Goal: Check status: Check status

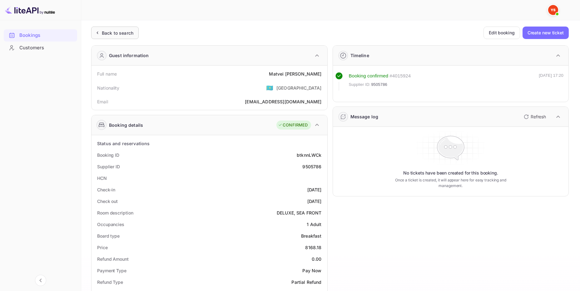
click at [114, 33] on div "Back to search" at bounding box center [118, 33] width 32 height 7
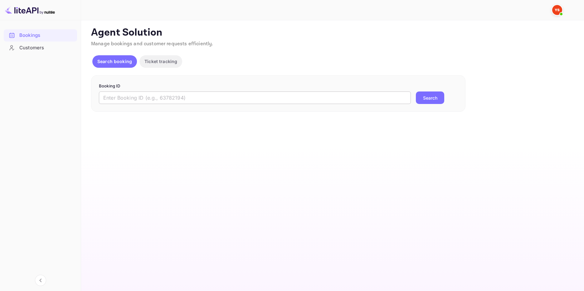
click at [175, 96] on input "text" at bounding box center [255, 97] width 312 height 12
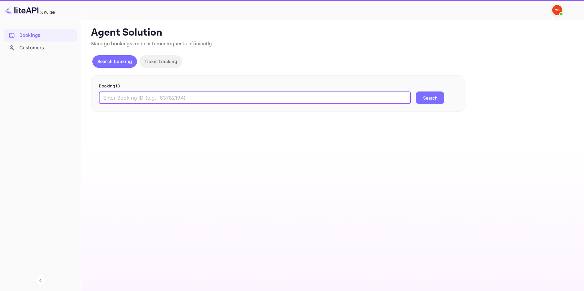
paste input "9615192"
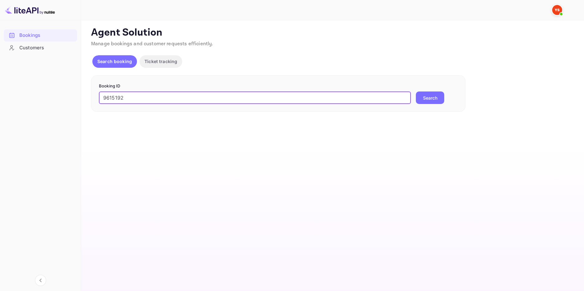
type input "9615192"
click at [425, 95] on button "Search" at bounding box center [430, 97] width 28 height 12
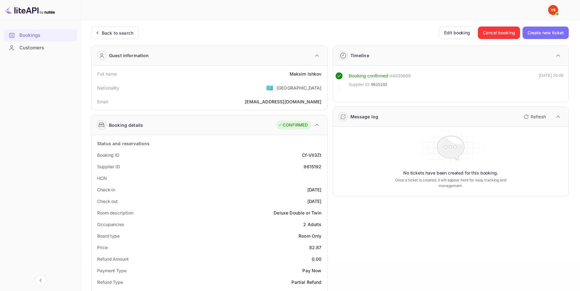
drag, startPoint x: 123, startPoint y: 34, endPoint x: 134, endPoint y: 54, distance: 22.6
click at [123, 35] on div "Back to search" at bounding box center [118, 33] width 32 height 7
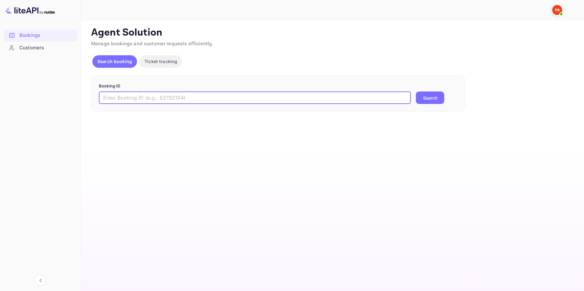
drag, startPoint x: 142, startPoint y: 99, endPoint x: 152, endPoint y: 99, distance: 9.4
click at [143, 99] on input "text" at bounding box center [255, 97] width 312 height 12
paste input "9488750"
type input "9488750"
click at [426, 98] on button "Search" at bounding box center [430, 97] width 28 height 12
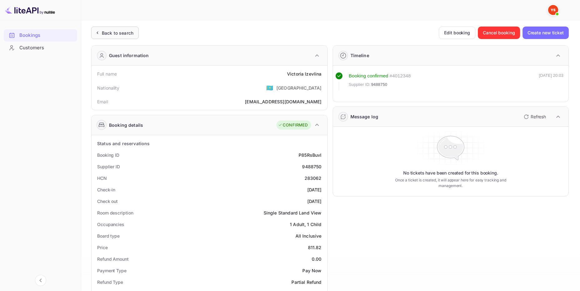
click at [123, 31] on div "Back to search" at bounding box center [118, 33] width 32 height 7
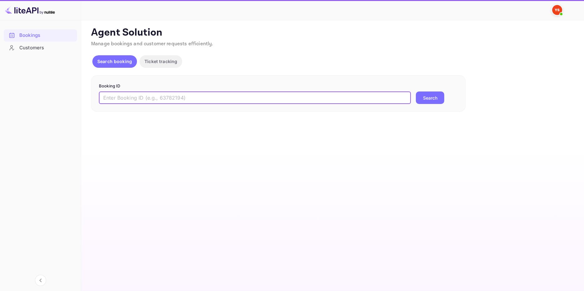
click at [122, 100] on input "text" at bounding box center [255, 97] width 312 height 12
paste input "9826742"
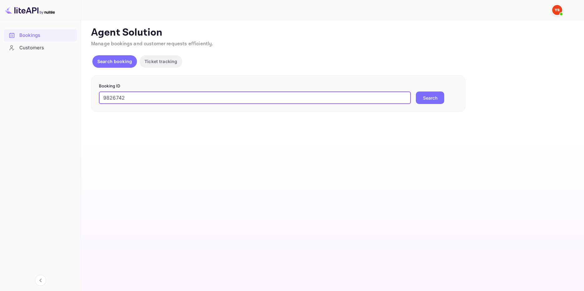
type input "9826742"
click at [438, 97] on button "Search" at bounding box center [430, 97] width 28 height 12
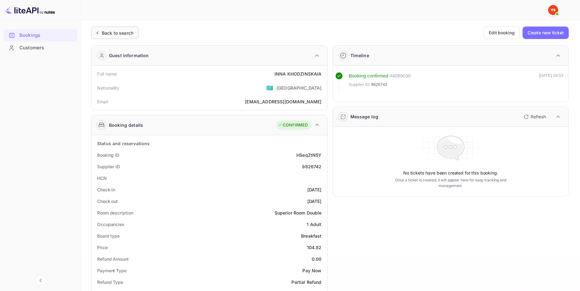
click at [122, 30] on div "Back to search" at bounding box center [118, 33] width 32 height 7
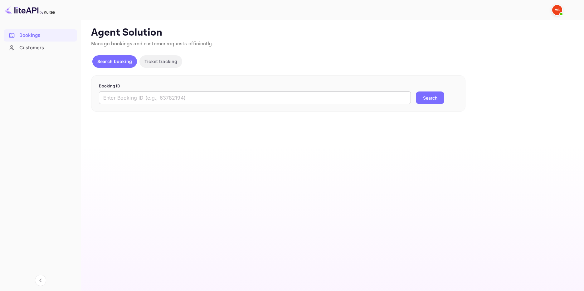
click at [124, 101] on input "text" at bounding box center [255, 97] width 312 height 12
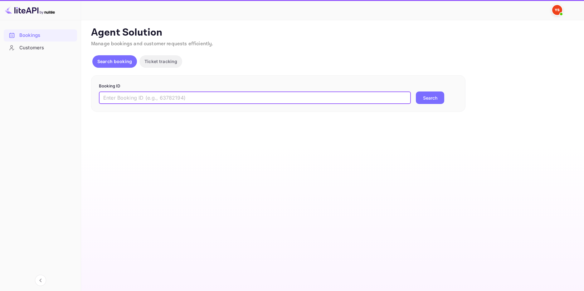
paste input "9579718"
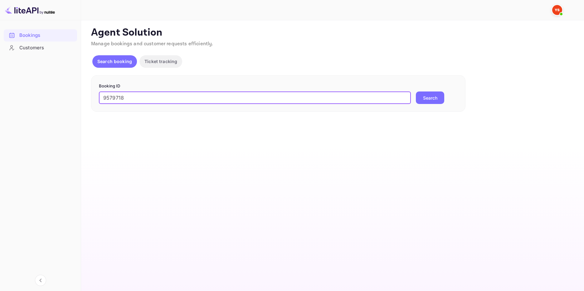
type input "9579718"
click at [423, 94] on button "Search" at bounding box center [430, 97] width 28 height 12
